Goal: Contribute content: Add original content to the website for others to see

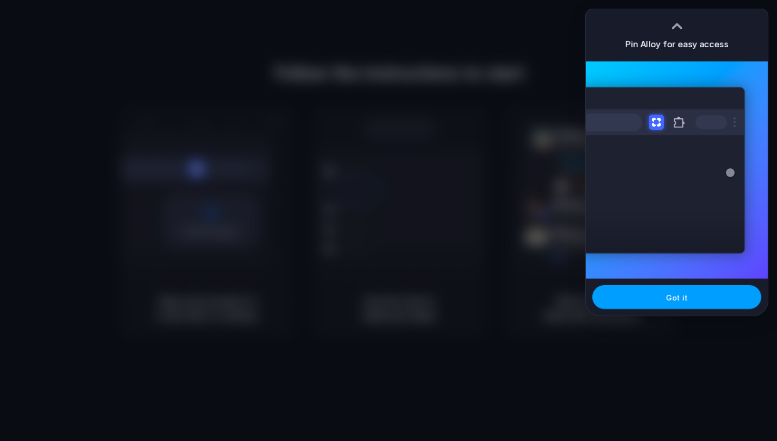
click at [646, 304] on button "Got it" at bounding box center [676, 297] width 169 height 24
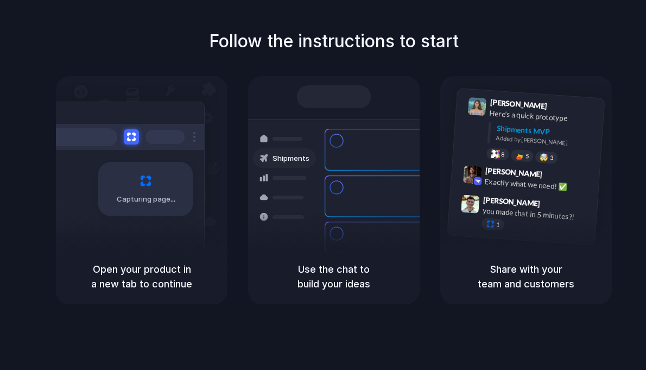
click at [288, 192] on div at bounding box center [284, 197] width 63 height 20
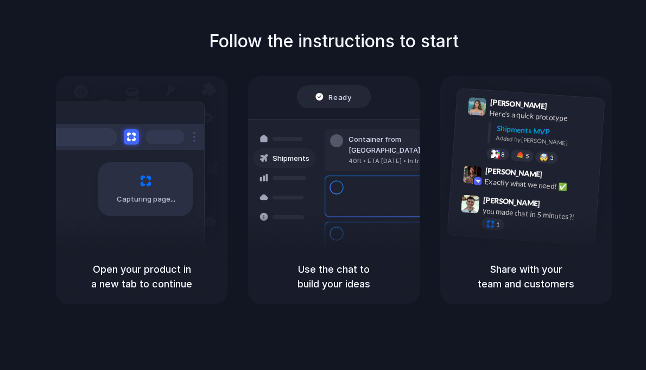
click at [296, 190] on div at bounding box center [284, 197] width 63 height 20
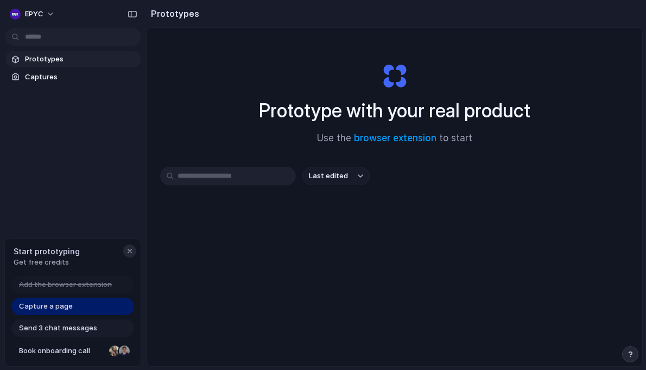
click at [130, 245] on button "button" at bounding box center [129, 250] width 13 height 13
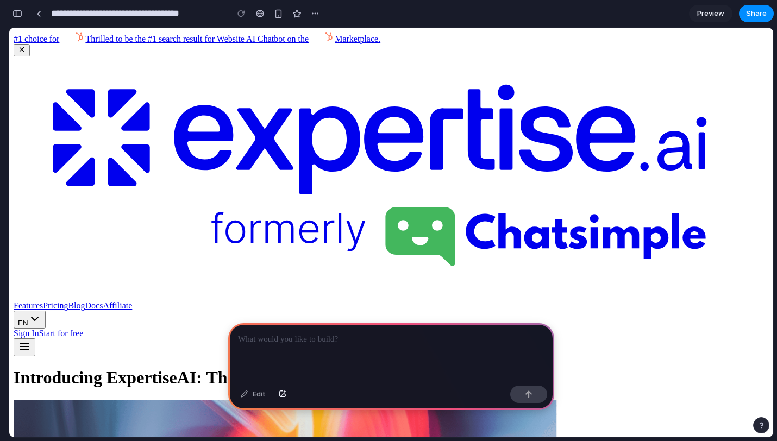
click at [316, 343] on div at bounding box center [391, 352] width 326 height 58
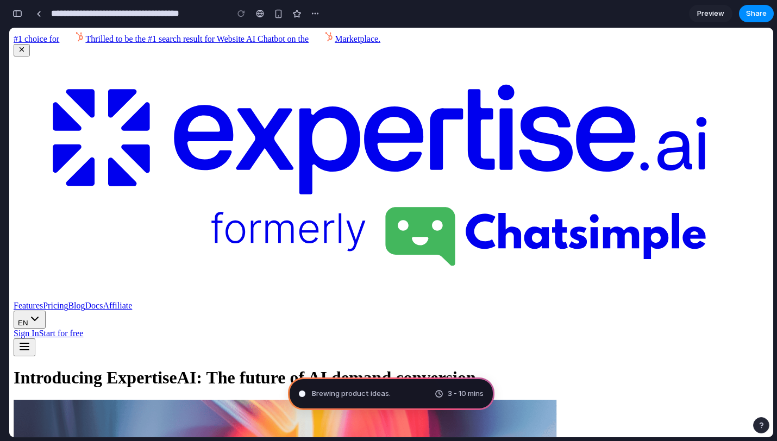
type input "**********"
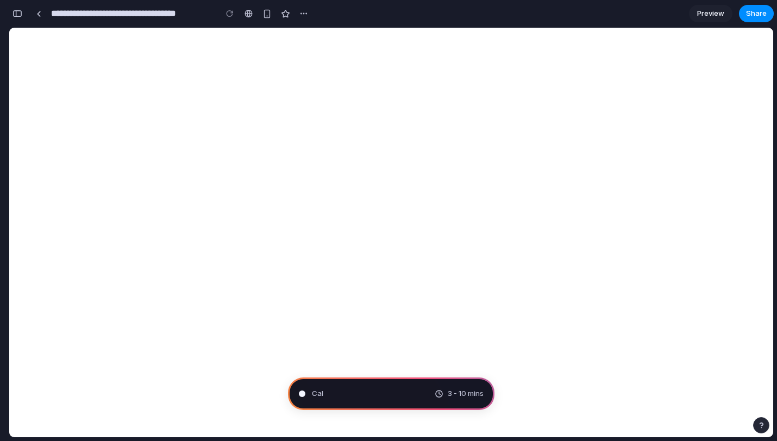
scroll to position [37, 0]
click at [335, 369] on div "Analyzing the problem 3 - 10 mins" at bounding box center [391, 393] width 206 height 33
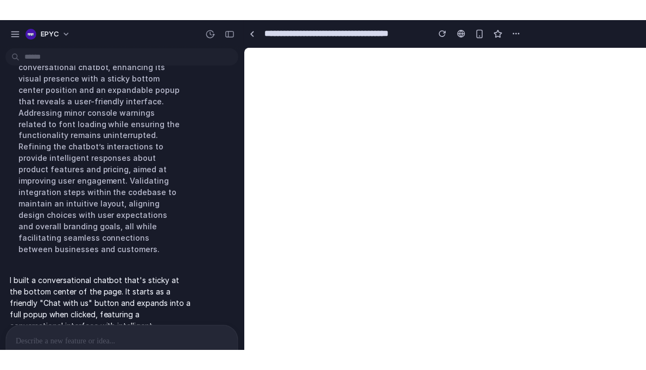
scroll to position [153, 0]
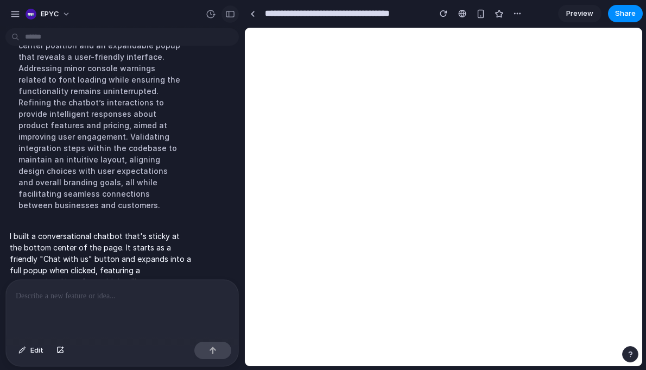
click at [228, 11] on div "button" at bounding box center [230, 14] width 10 height 8
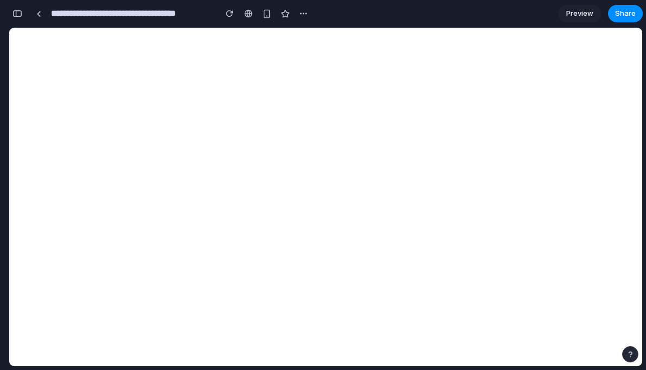
scroll to position [222, 0]
click at [26, 12] on button "button" at bounding box center [17, 13] width 17 height 17
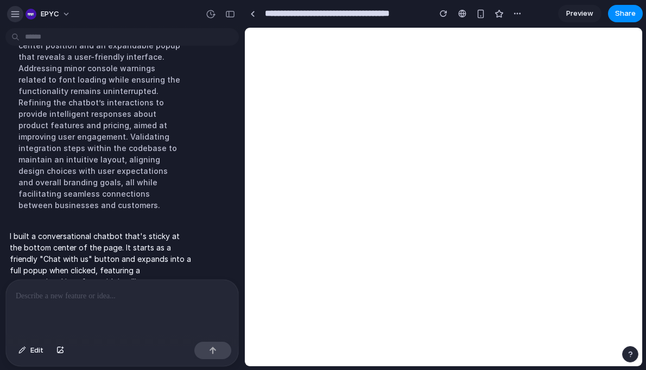
click at [17, 12] on div "button" at bounding box center [15, 14] width 10 height 10
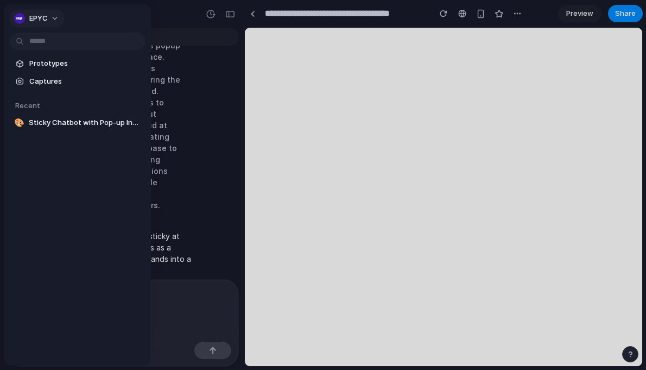
click at [48, 18] on button "EPYC" at bounding box center [37, 18] width 55 height 17
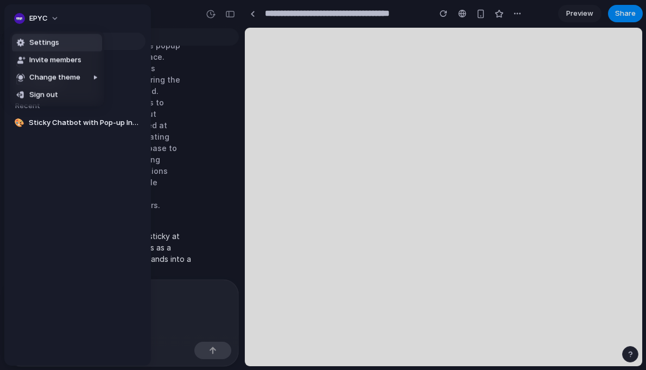
click at [56, 46] on span "Settings" at bounding box center [44, 42] width 30 height 11
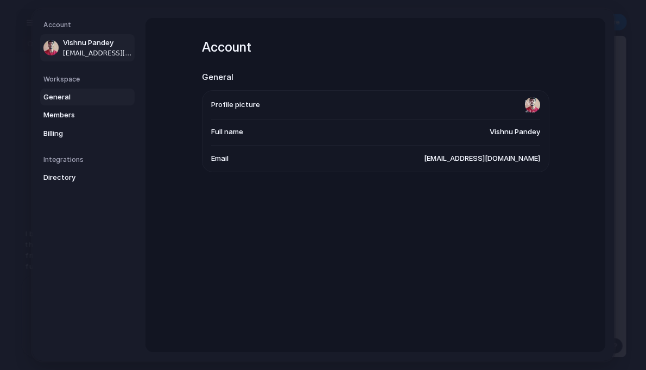
click at [86, 95] on span "General" at bounding box center [78, 97] width 70 height 11
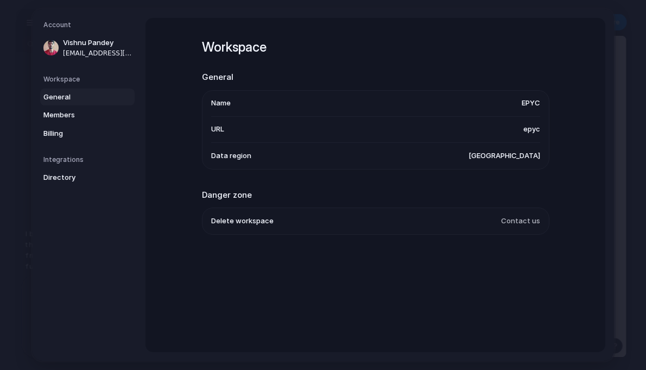
click at [521, 103] on span "EPYC" at bounding box center [530, 103] width 18 height 11
click at [92, 117] on span "Members" at bounding box center [78, 115] width 70 height 11
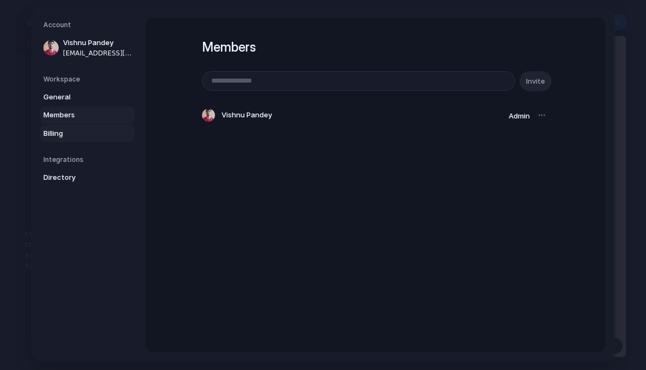
click at [77, 135] on span "Billing" at bounding box center [78, 133] width 70 height 11
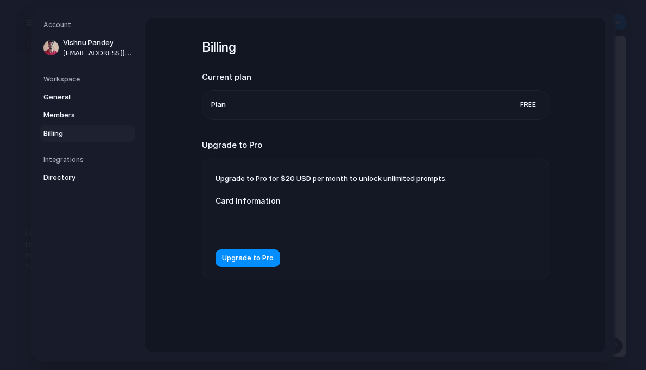
click at [62, 157] on h5 "Integrations" at bounding box center [88, 160] width 91 height 10
click at [60, 180] on span "Directory" at bounding box center [78, 177] width 70 height 11
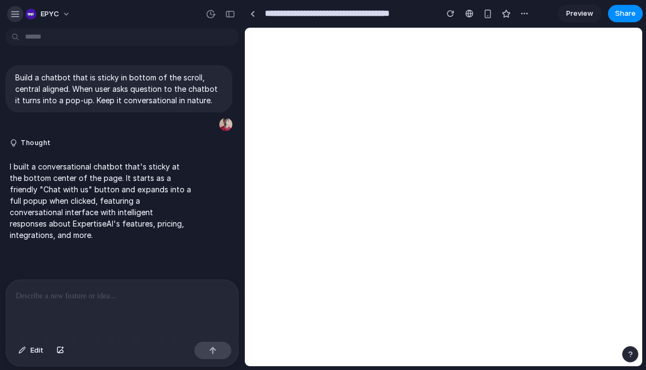
click at [17, 15] on div "button" at bounding box center [15, 14] width 10 height 10
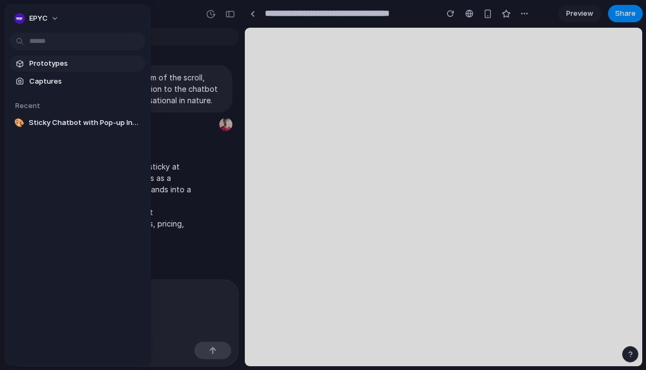
click at [29, 66] on link "Prototypes" at bounding box center [78, 63] width 136 height 16
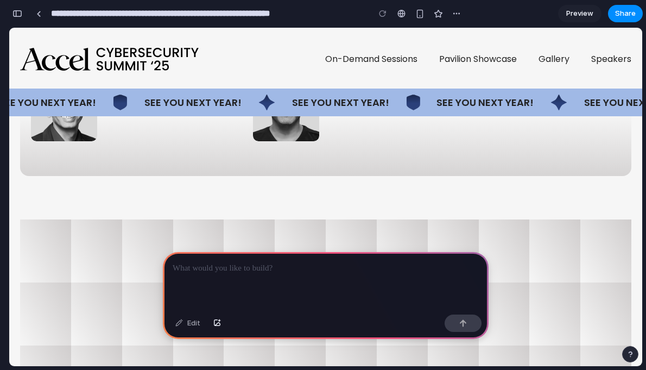
scroll to position [2450, 0]
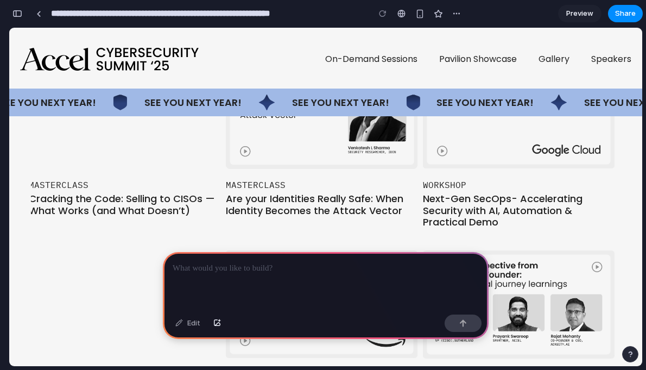
scroll to position [1234, 0]
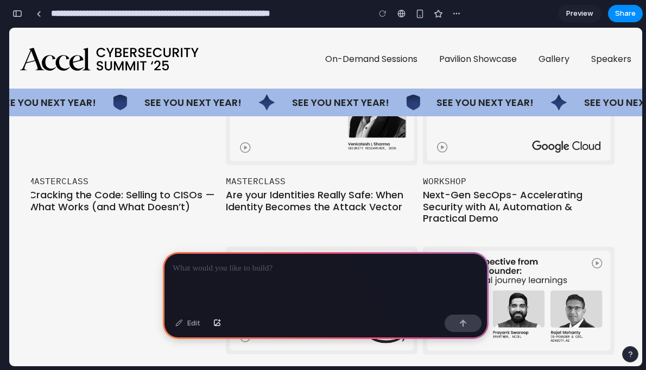
click at [432, 155] on img "open lightbox" at bounding box center [519, 110] width 192 height 108
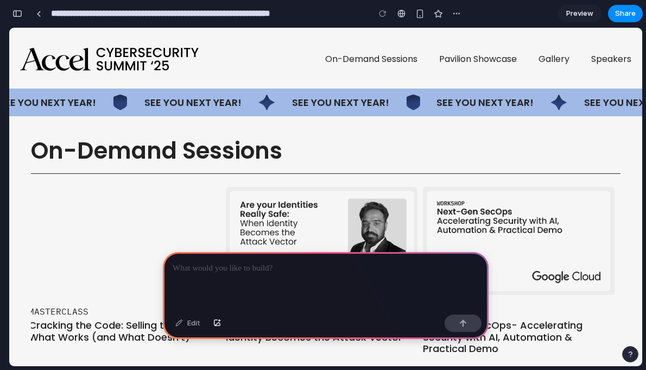
scroll to position [1084, 0]
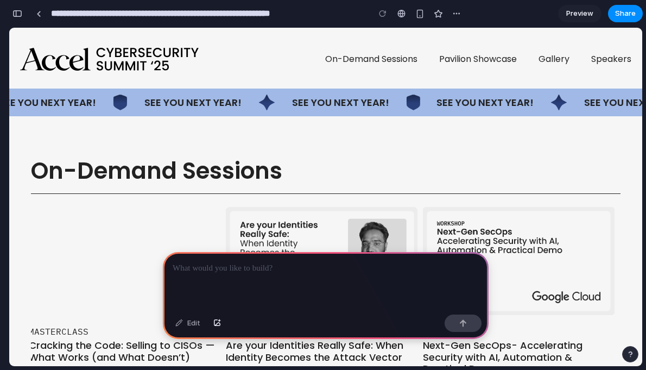
click at [478, 153] on section "On-Demand Sessions KEYNOTE Global Outlook - Winning in AI driven Cybersecurity …" at bounding box center [325, 374] width 633 height 486
click at [404, 58] on link "On-Demand Sessions" at bounding box center [371, 59] width 92 height 10
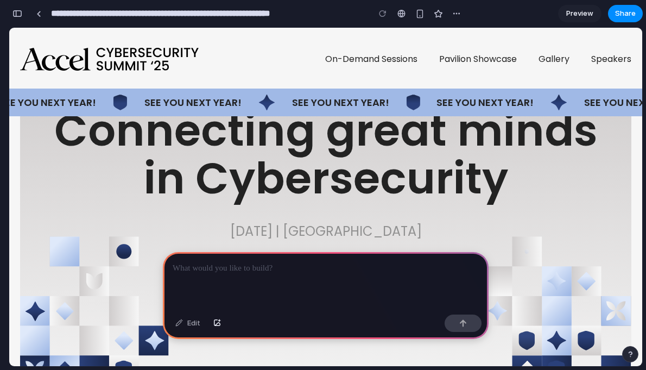
scroll to position [0, 0]
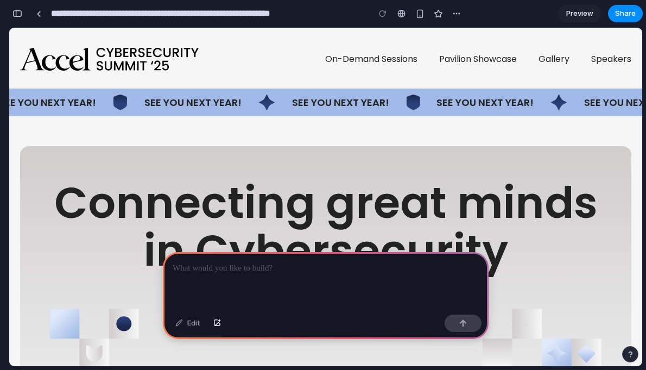
click at [270, 266] on p at bounding box center [326, 268] width 306 height 13
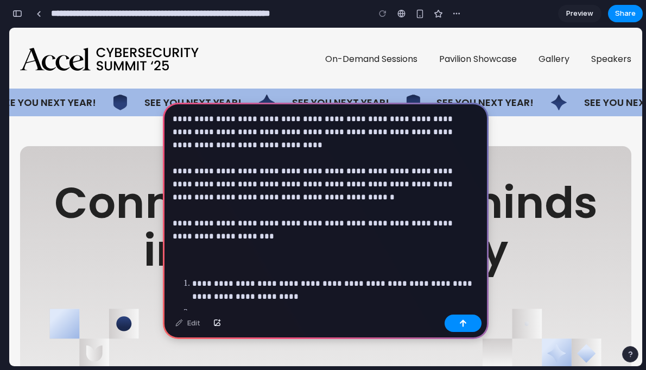
click at [194, 274] on div "**********" at bounding box center [326, 247] width 326 height 289
click at [179, 272] on div "**********" at bounding box center [326, 247] width 326 height 289
click at [192, 282] on li "**********" at bounding box center [335, 290] width 287 height 26
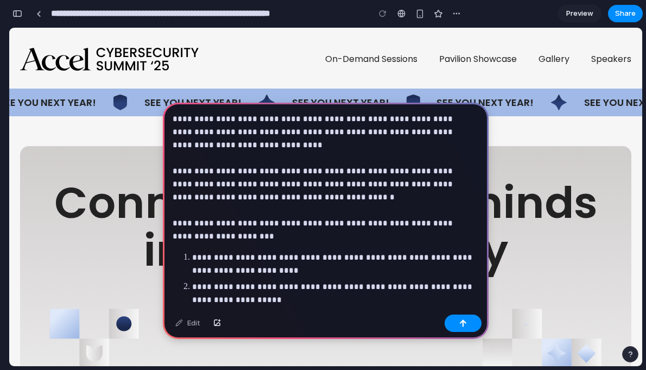
scroll to position [60, 0]
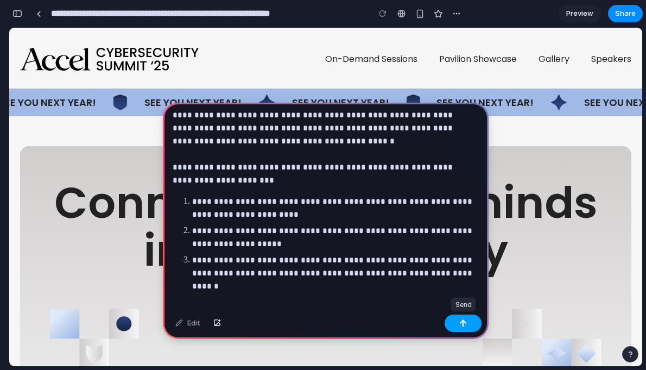
click at [468, 327] on button "button" at bounding box center [463, 322] width 37 height 17
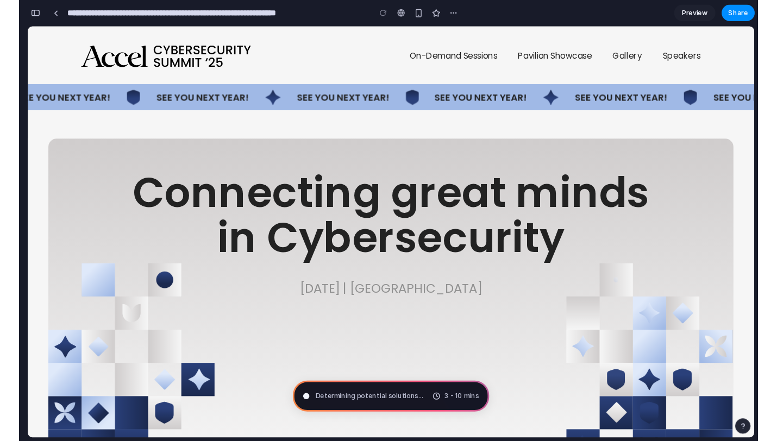
scroll to position [291, 0]
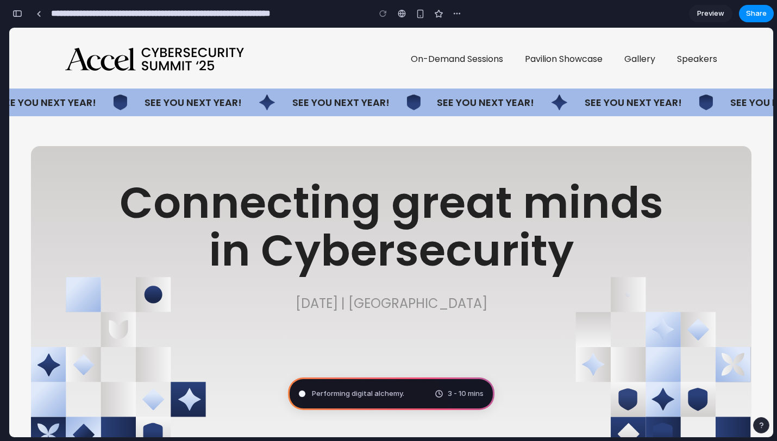
click at [14, 14] on div "button" at bounding box center [17, 14] width 10 height 8
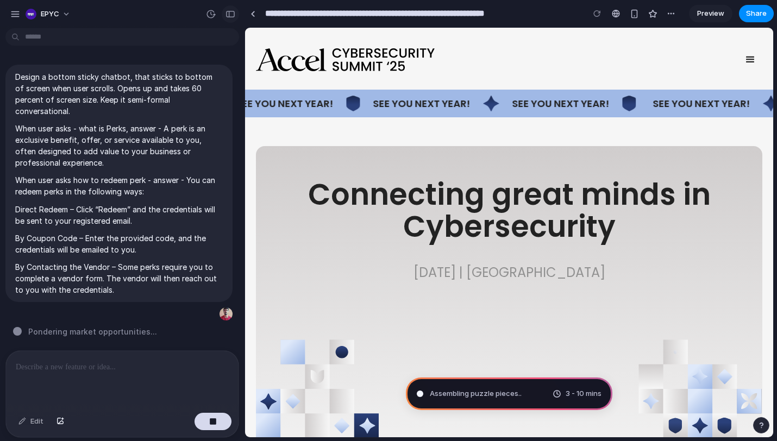
click at [230, 17] on div "button" at bounding box center [230, 14] width 10 height 8
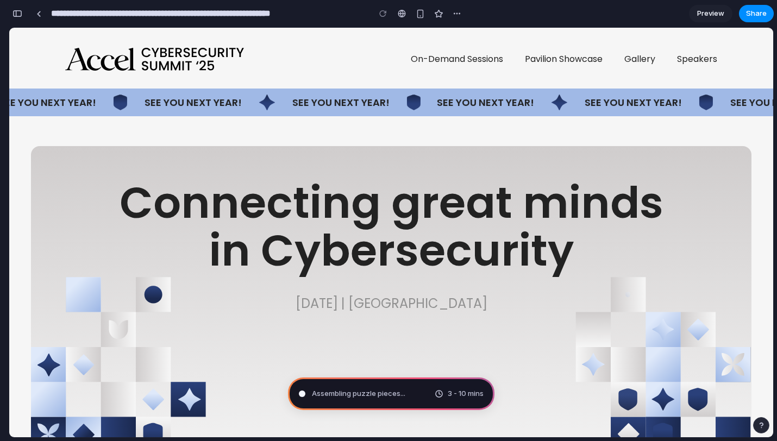
scroll to position [291, 0]
click at [456, 17] on div "button" at bounding box center [456, 13] width 9 height 9
click at [478, 16] on div "Duplicate Delete" at bounding box center [388, 220] width 777 height 441
click at [646, 20] on link "Preview" at bounding box center [710, 13] width 43 height 17
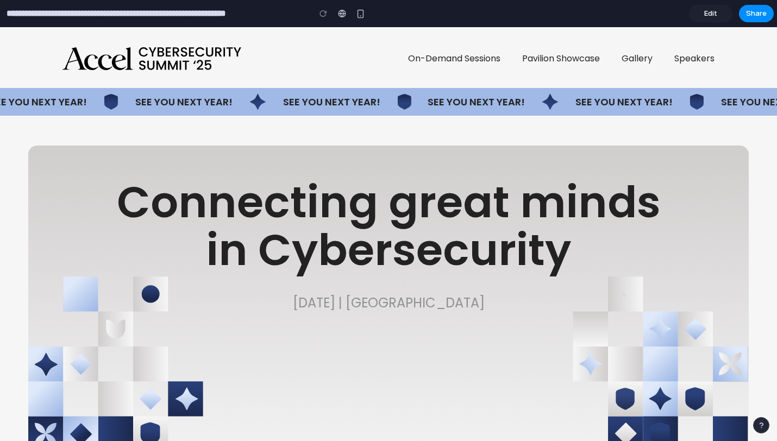
click at [236, 69] on img at bounding box center [151, 58] width 179 height 23
click at [646, 10] on span "Edit" at bounding box center [710, 13] width 13 height 11
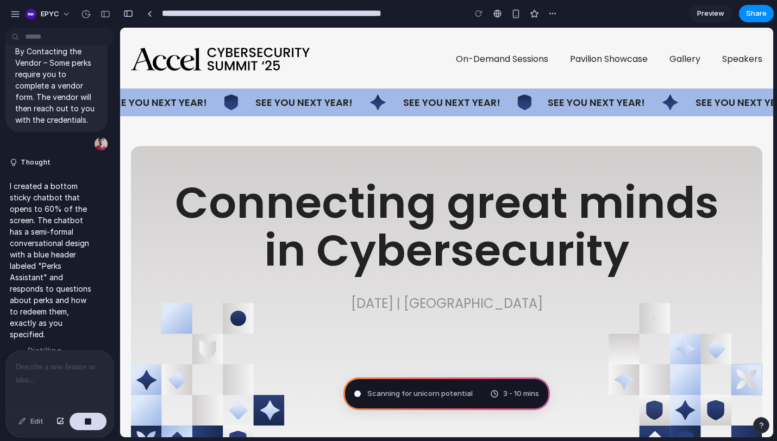
scroll to position [544, 0]
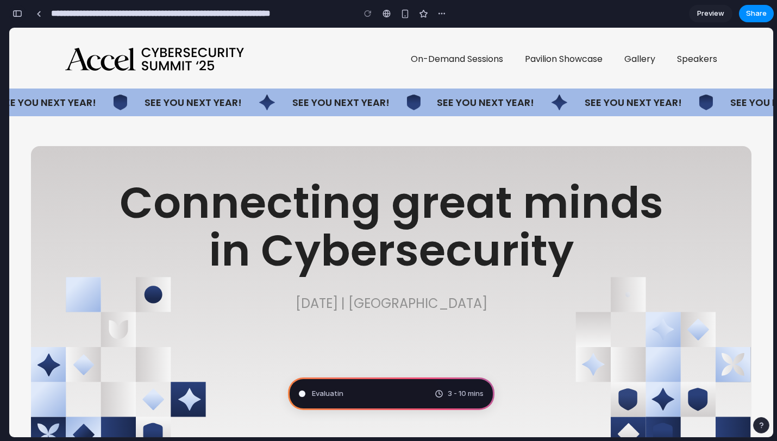
click at [22, 9] on button "button" at bounding box center [17, 13] width 17 height 17
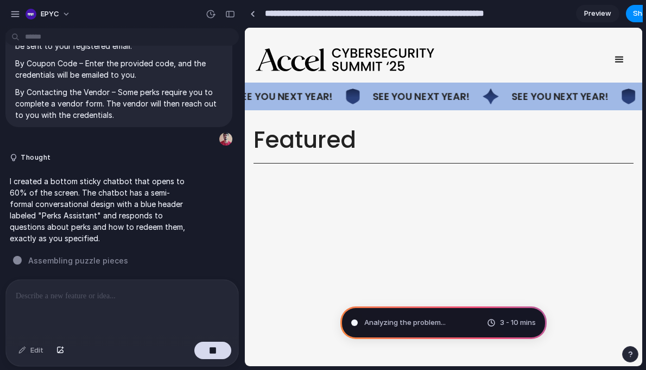
scroll to position [452, 0]
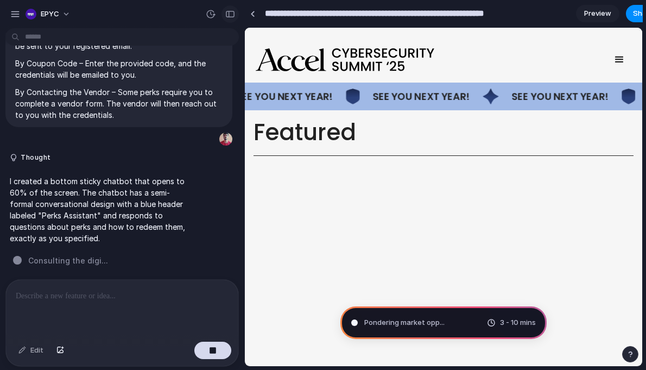
click at [230, 8] on button "button" at bounding box center [230, 13] width 17 height 17
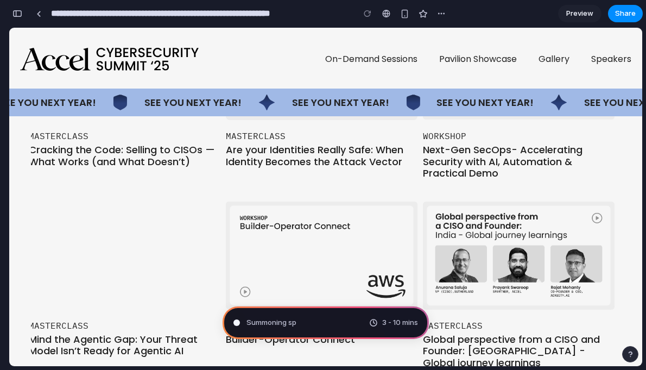
scroll to position [1287, 0]
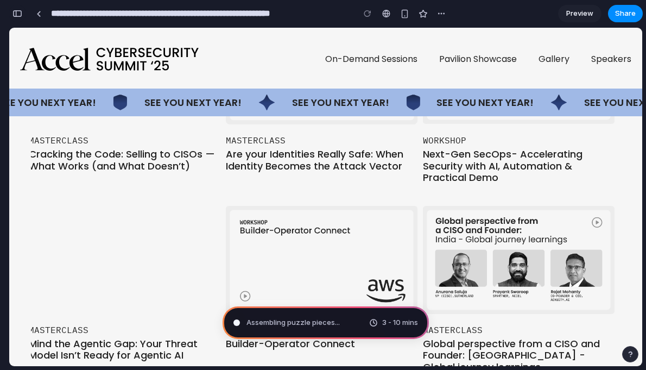
click at [17, 14] on div "button" at bounding box center [17, 14] width 10 height 8
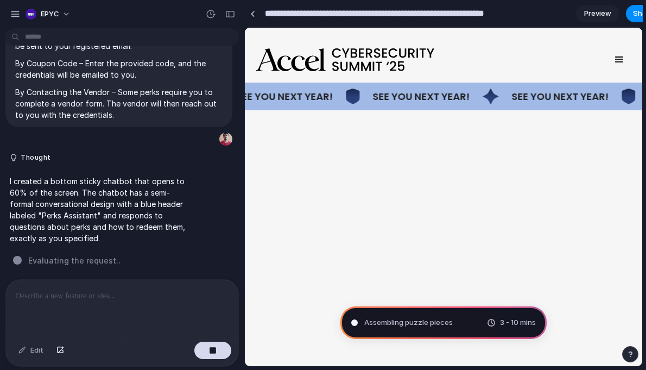
scroll to position [1195, 0]
click at [211, 351] on div "button" at bounding box center [213, 350] width 8 height 8
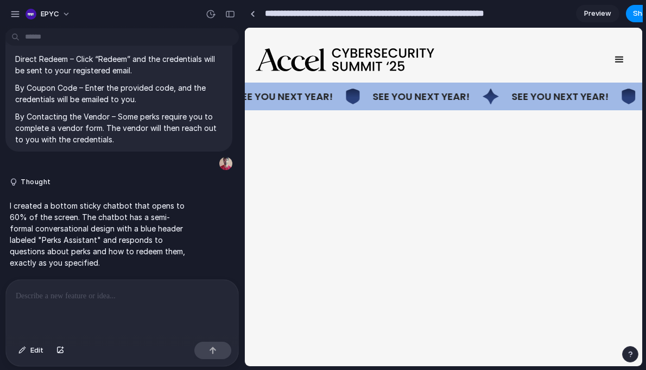
click at [348, 180] on div "KEYNOTE Global Outlook - Winning in AI driven Cybersecurity PANEL DISCUSSION In…" at bounding box center [444, 308] width 380 height 1052
click at [250, 16] on div at bounding box center [252, 14] width 5 height 6
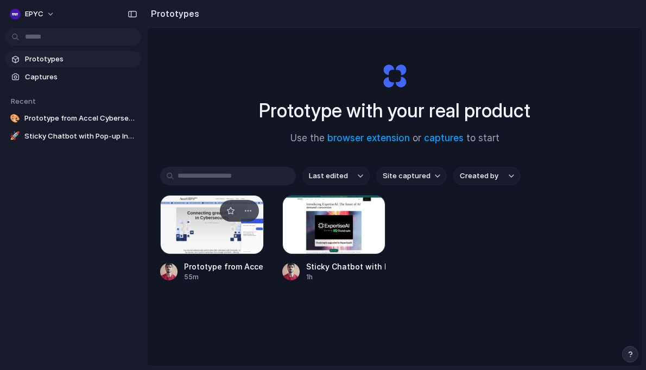
click at [216, 232] on div at bounding box center [212, 224] width 104 height 59
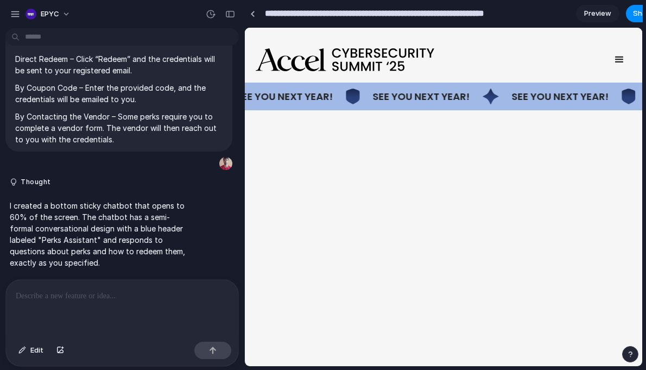
scroll to position [1156, 0]
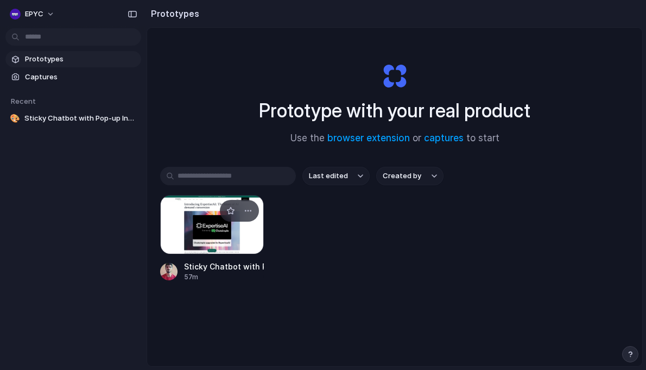
click at [218, 242] on div at bounding box center [212, 224] width 104 height 59
